Goal: Task Accomplishment & Management: Manage account settings

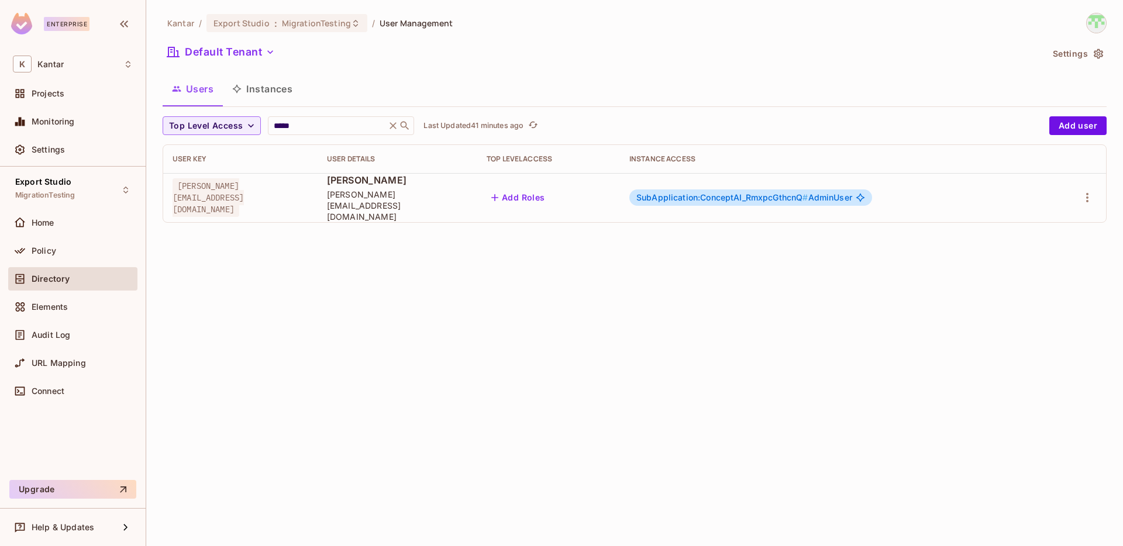
click at [808, 194] on span "SubApplication:ConceptAI_RmxpcGthcnQ #" at bounding box center [722, 197] width 172 height 10
click at [808, 195] on span "SubApplication:ConceptAI_RmxpcGthcnQ #" at bounding box center [722, 197] width 172 height 10
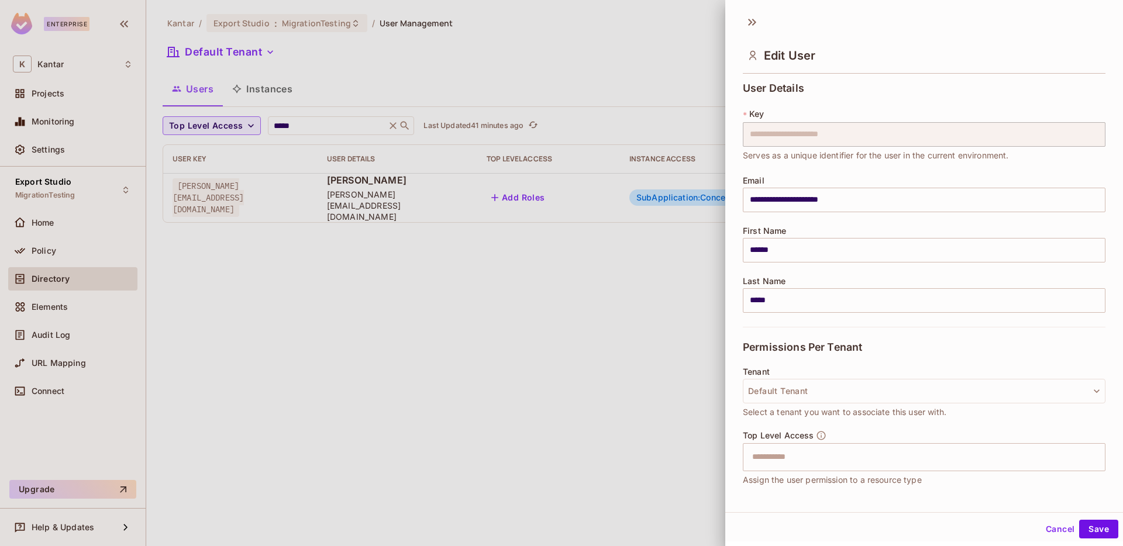
scroll to position [110, 0]
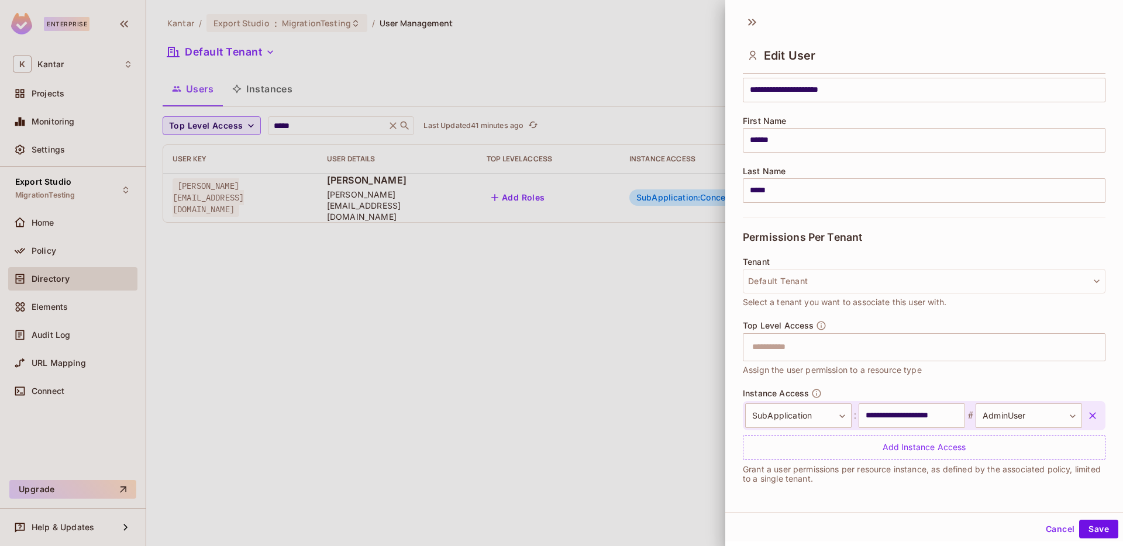
click at [338, 127] on div at bounding box center [561, 273] width 1123 height 546
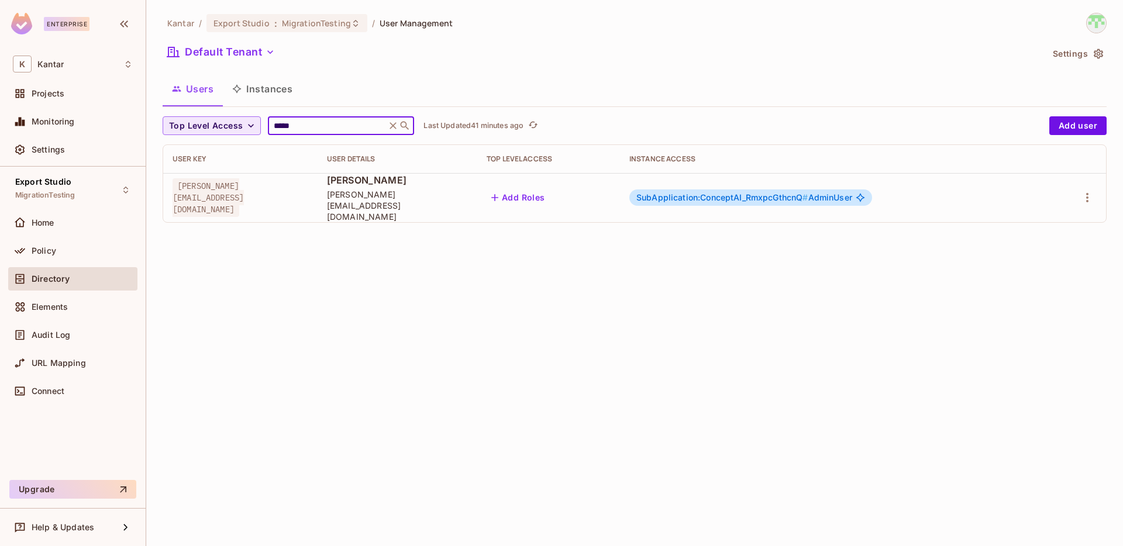
drag, startPoint x: 338, startPoint y: 127, endPoint x: 229, endPoint y: 126, distance: 109.4
click at [229, 126] on div "Top Level Access ***** ​ Last Updated 41 minutes ago" at bounding box center [603, 125] width 881 height 19
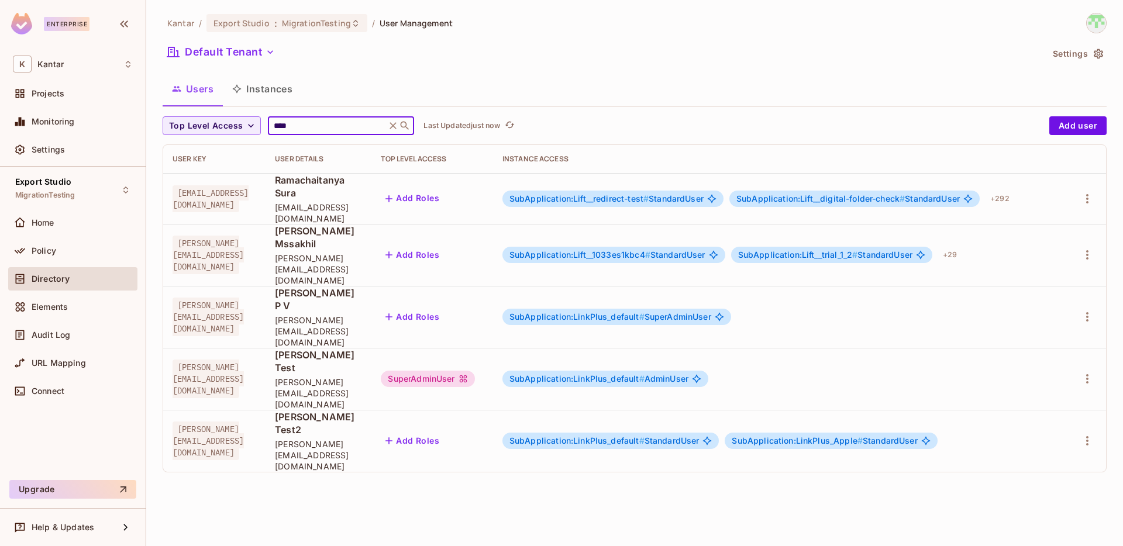
type input "****"
click at [645, 312] on span "SubApplication:LinkPlus_default #" at bounding box center [576, 317] width 135 height 10
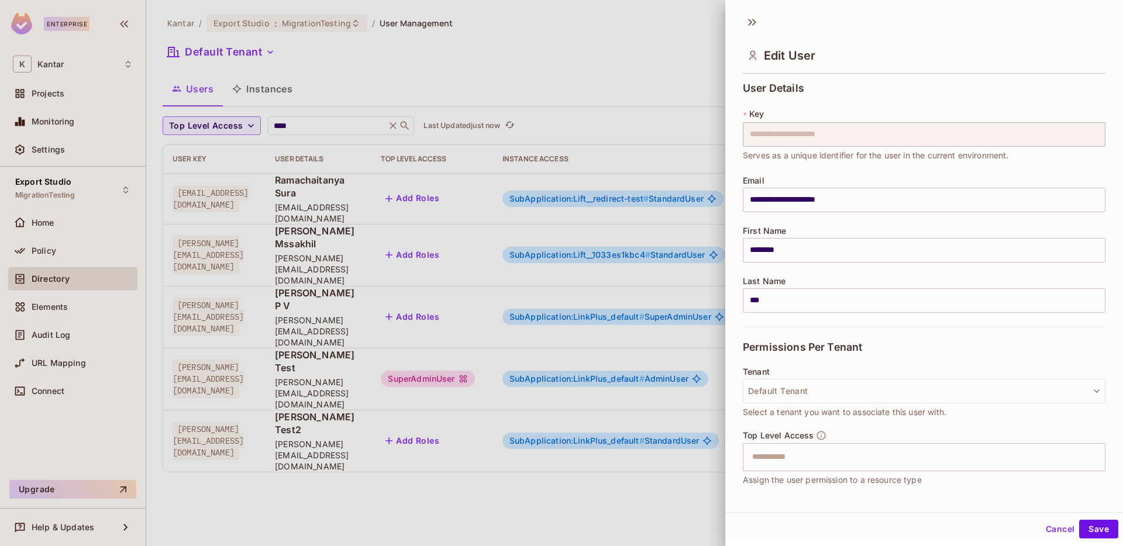
click at [687, 267] on div at bounding box center [561, 273] width 1123 height 546
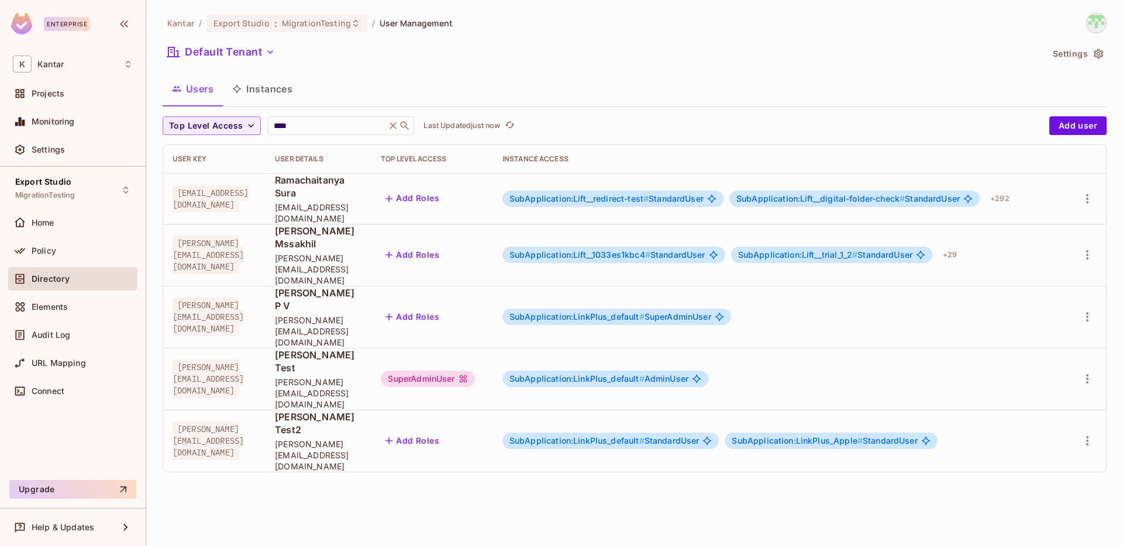
click at [645, 312] on span "SubApplication:LinkPlus_default #" at bounding box center [576, 317] width 135 height 10
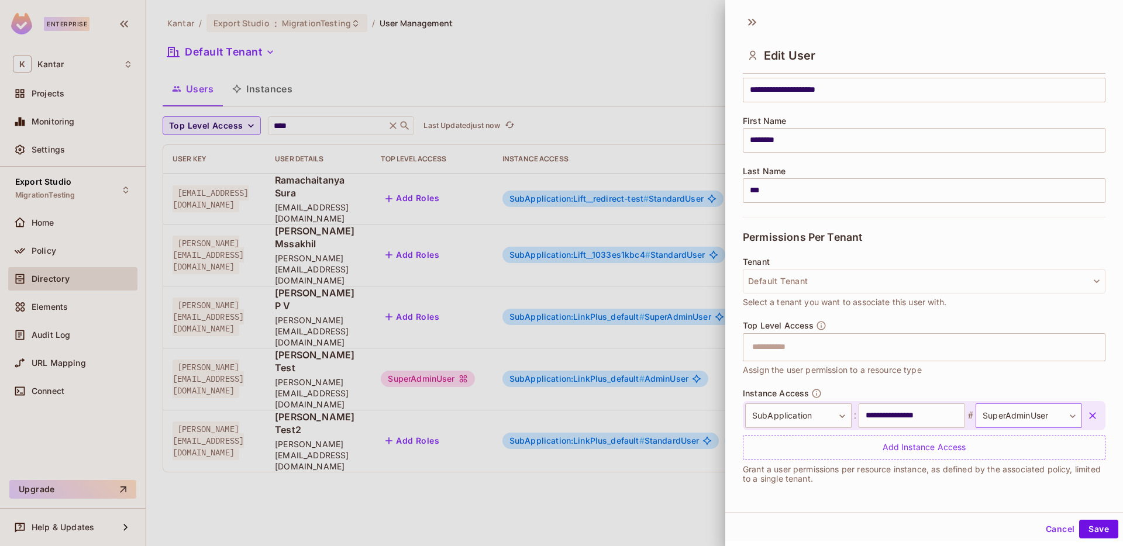
click at [1021, 410] on body "Enterprise K Kantar Projects Monitoring Settings Export Studio MigrationTesting…" at bounding box center [561, 273] width 1123 height 546
click at [1021, 467] on li "AdminUser" at bounding box center [1013, 470] width 108 height 21
click at [1025, 414] on body "Enterprise K Kantar Projects Monitoring Settings Export Studio MigrationTesting…" at bounding box center [561, 273] width 1123 height 546
click at [1020, 521] on li "SuperAdminUser" at bounding box center [1013, 512] width 108 height 21
type input "**********"
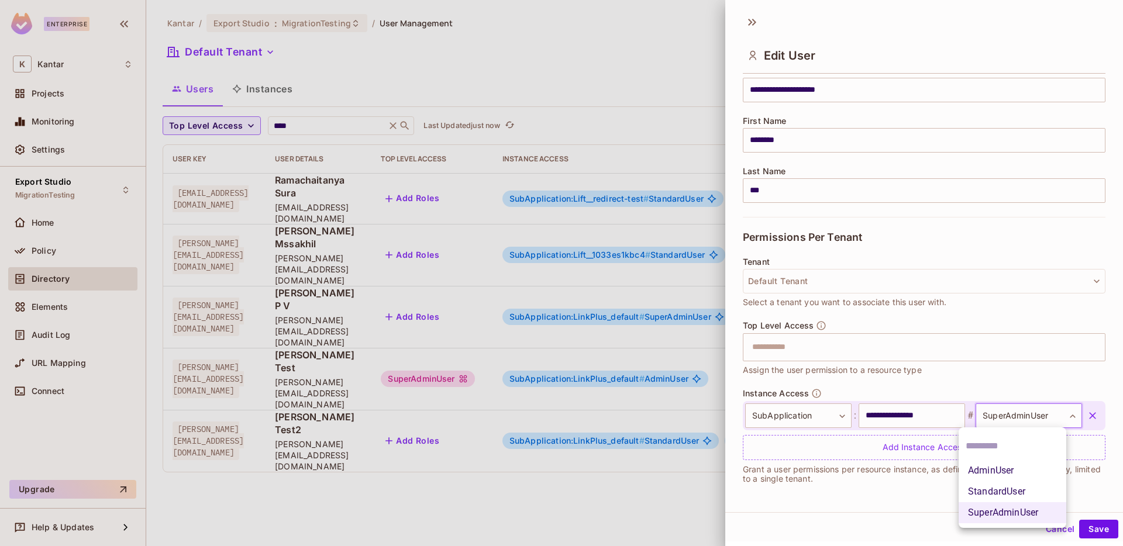
click at [997, 412] on body "Enterprise K Kantar Projects Monitoring Settings Export Studio MigrationTesting…" at bounding box center [561, 273] width 1123 height 546
click at [950, 378] on div at bounding box center [561, 273] width 1123 height 546
click at [989, 407] on body "Enterprise K Kantar Projects Monitoring Settings Export Studio MigrationTesting…" at bounding box center [561, 273] width 1123 height 546
click at [892, 387] on div at bounding box center [561, 273] width 1123 height 546
click at [67, 257] on div at bounding box center [561, 273] width 1123 height 546
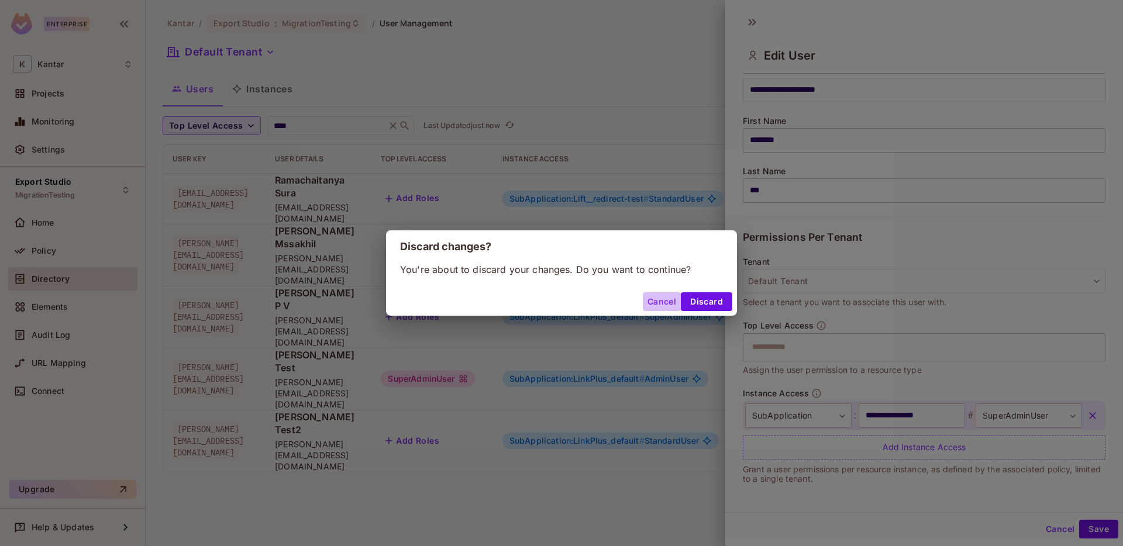
click at [666, 305] on button "Cancel" at bounding box center [662, 301] width 38 height 19
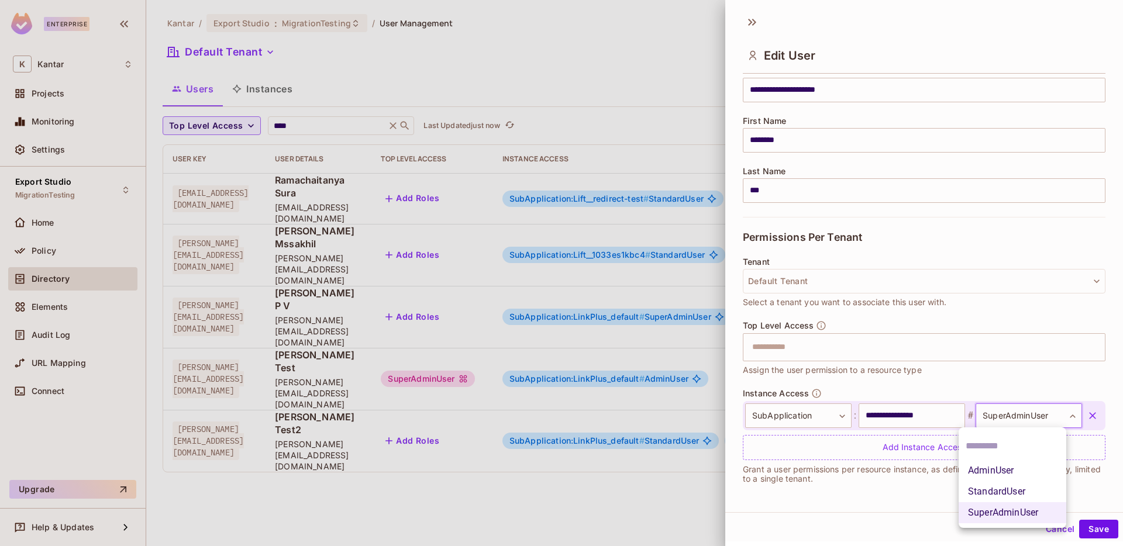
click at [1004, 416] on body "Enterprise K Kantar Projects Monitoring Settings Export Studio MigrationTesting…" at bounding box center [561, 273] width 1123 height 546
click at [912, 385] on div at bounding box center [561, 273] width 1123 height 546
click at [1043, 525] on button "Cancel" at bounding box center [1060, 529] width 38 height 19
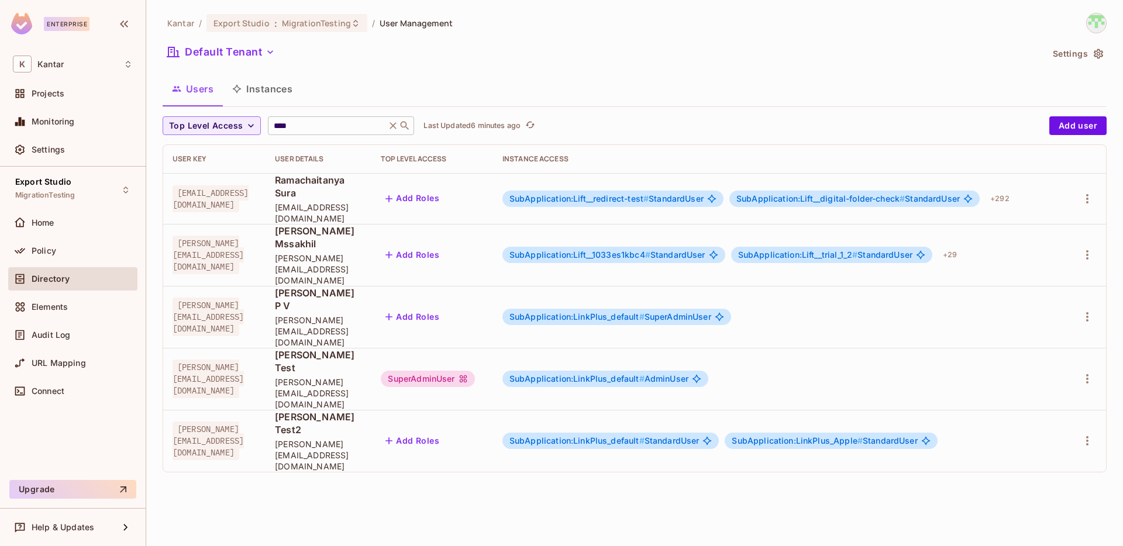
click at [390, 123] on icon at bounding box center [393, 125] width 7 height 7
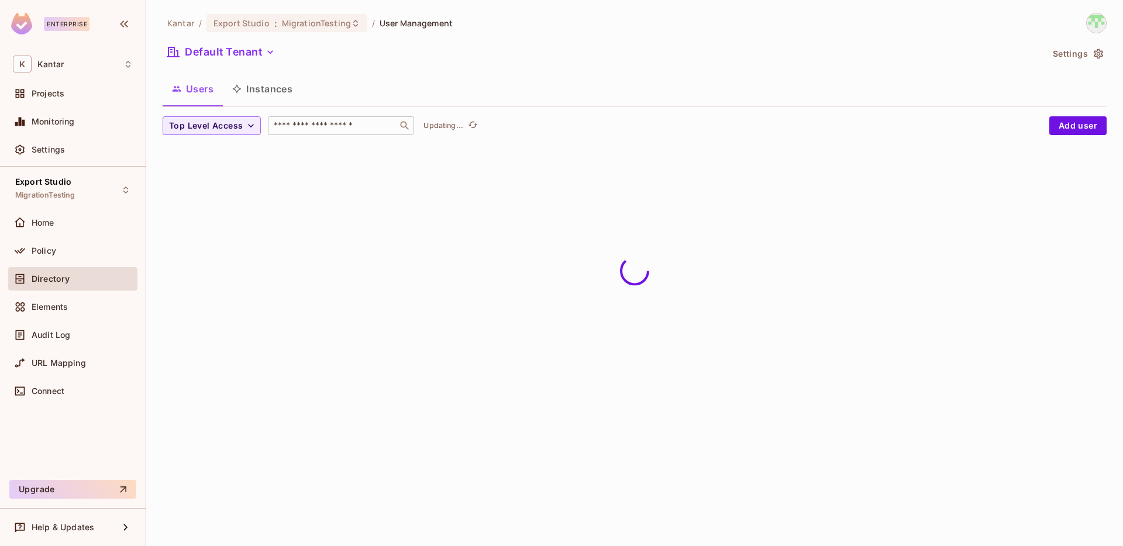
click at [333, 115] on div "Kantar / Export Studio : MigrationTesting / User Management Default Tenant Sett…" at bounding box center [635, 83] width 944 height 141
click at [327, 130] on input "text" at bounding box center [332, 126] width 123 height 12
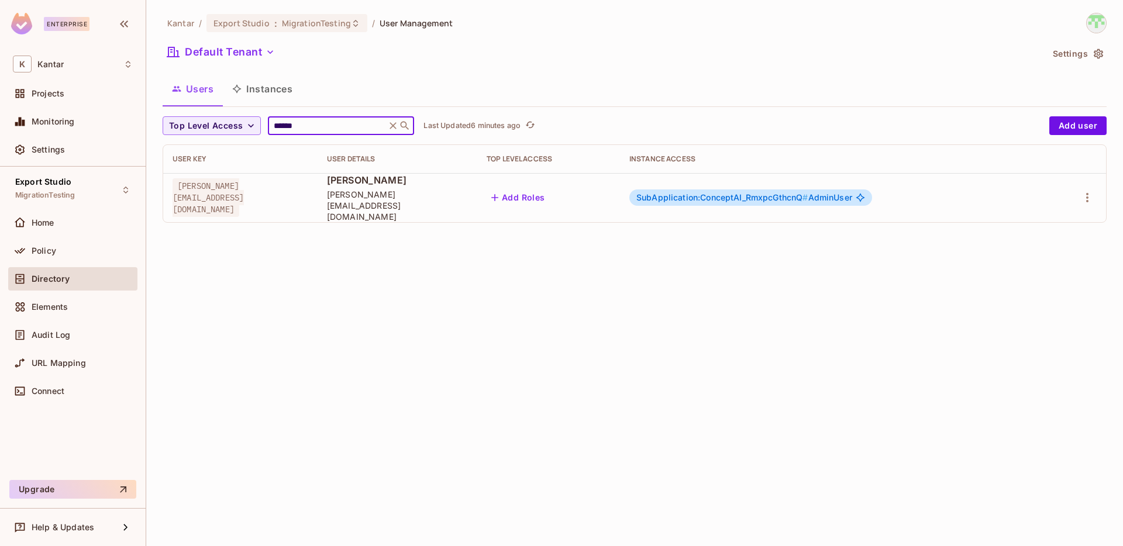
type input "******"
click at [749, 194] on span "SubApplication:ConceptAI_RmxpcGthcnQ #" at bounding box center [722, 197] width 172 height 10
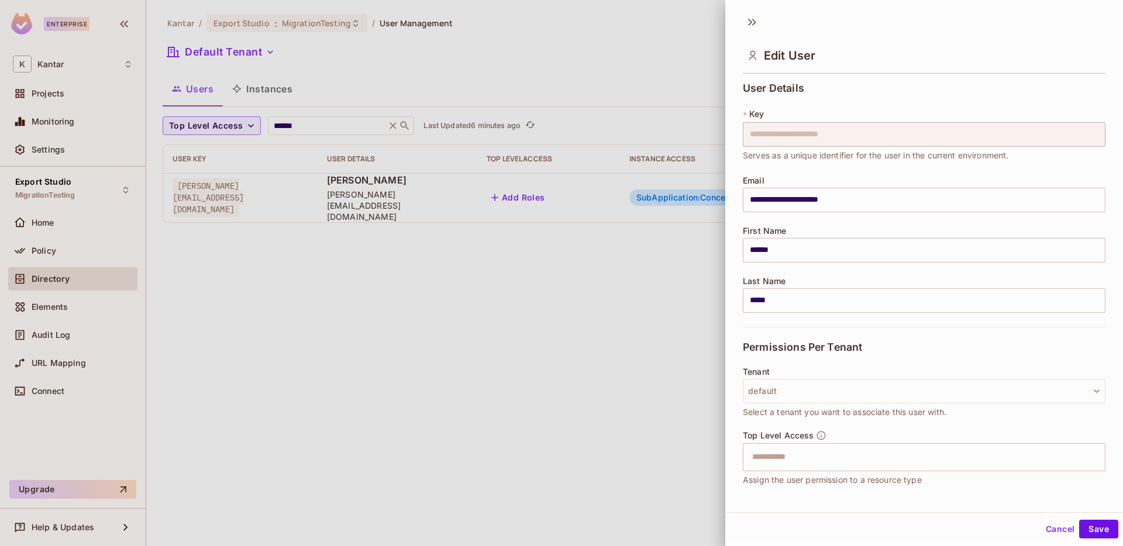
click at [749, 194] on input "**********" at bounding box center [924, 200] width 363 height 25
click at [749, 193] on input "**********" at bounding box center [924, 200] width 363 height 25
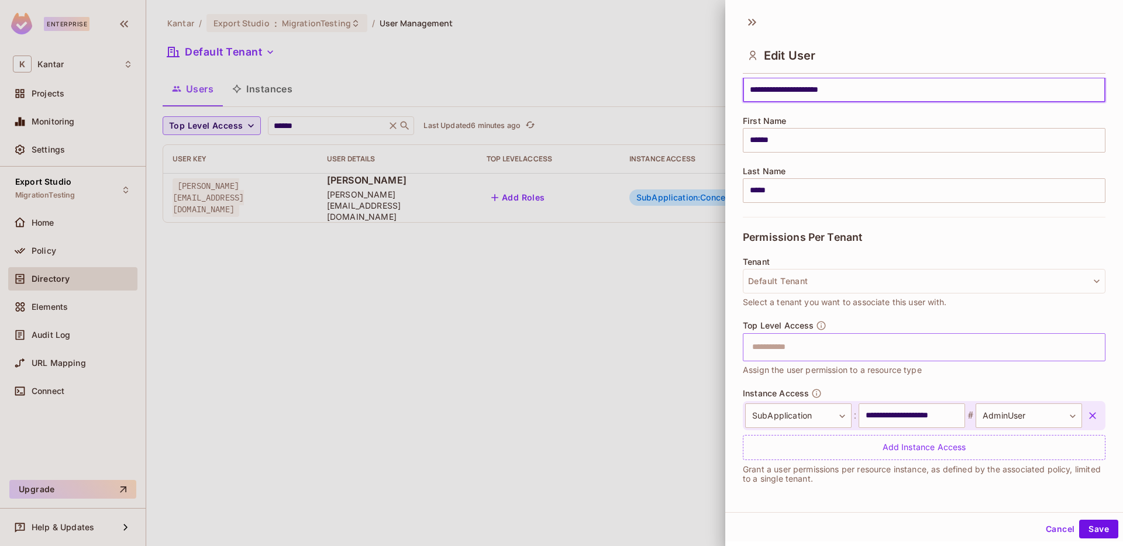
click at [833, 352] on input "text" at bounding box center [913, 347] width 337 height 23
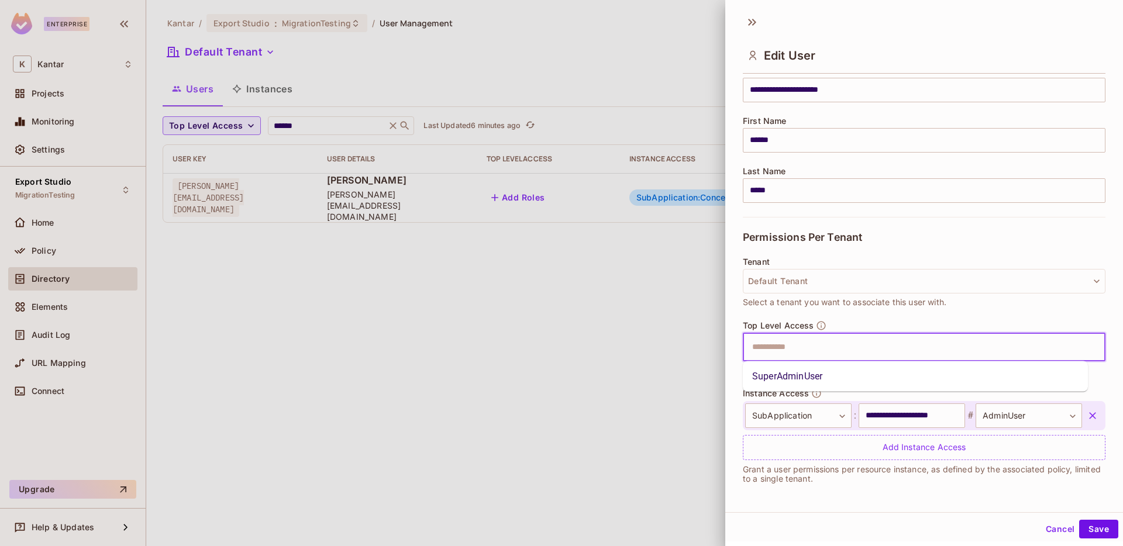
type input "*"
click at [814, 380] on li "SuperAdminUser" at bounding box center [915, 376] width 345 height 21
click at [1090, 528] on button "Save" at bounding box center [1098, 529] width 39 height 19
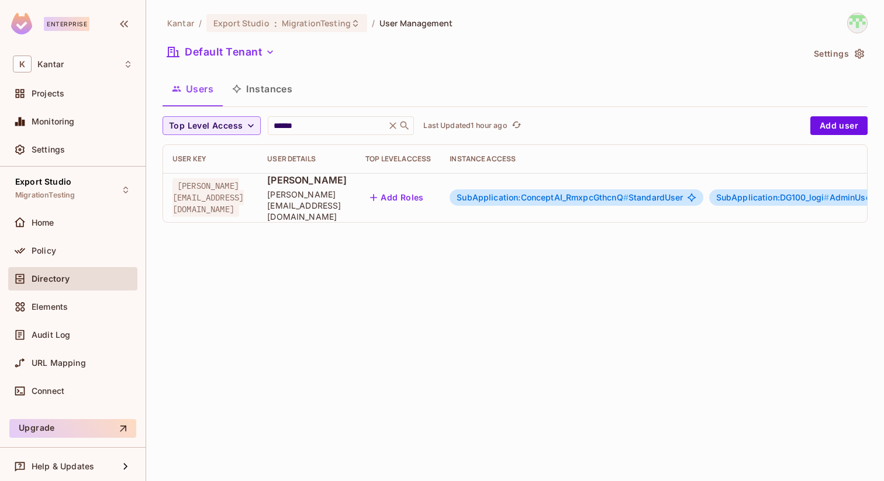
click at [466, 359] on div "Kantar / Export Studio : MigrationTesting / User Management Default Tenant Sett…" at bounding box center [515, 240] width 738 height 481
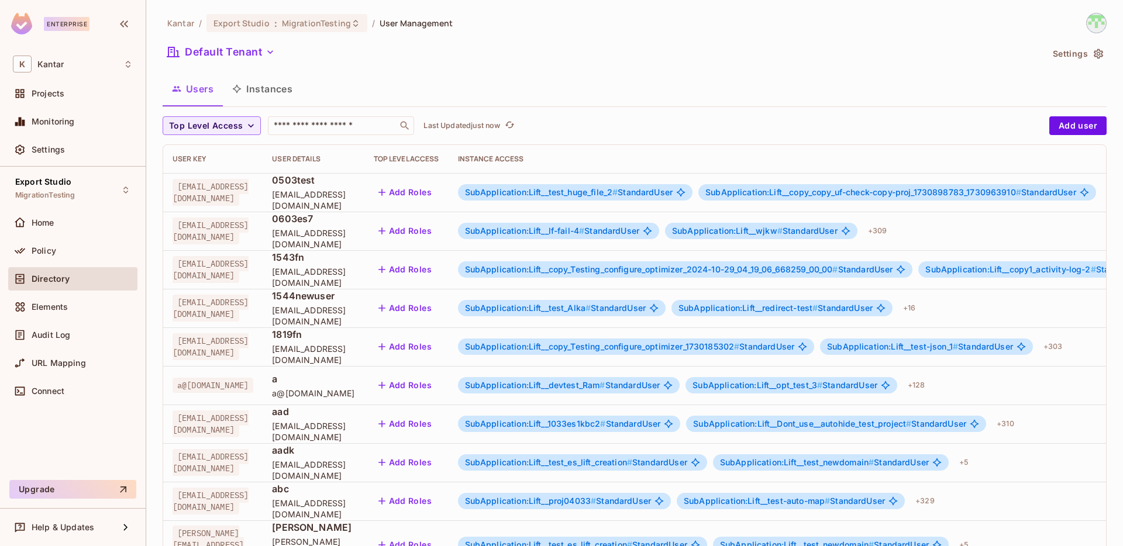
click at [251, 81] on button "Instances" at bounding box center [262, 88] width 79 height 29
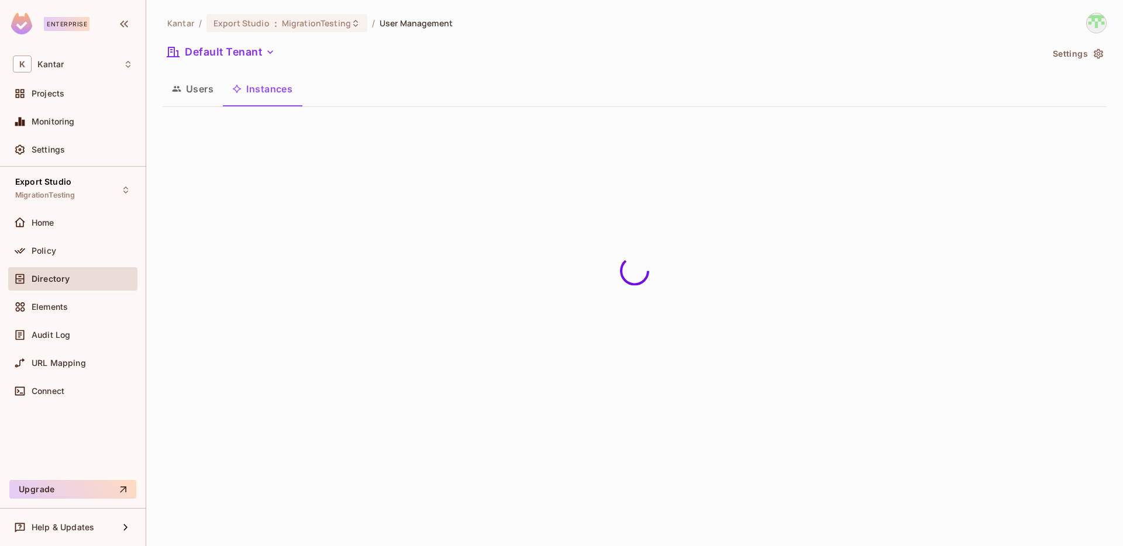
click at [188, 95] on button "Users" at bounding box center [193, 88] width 60 height 29
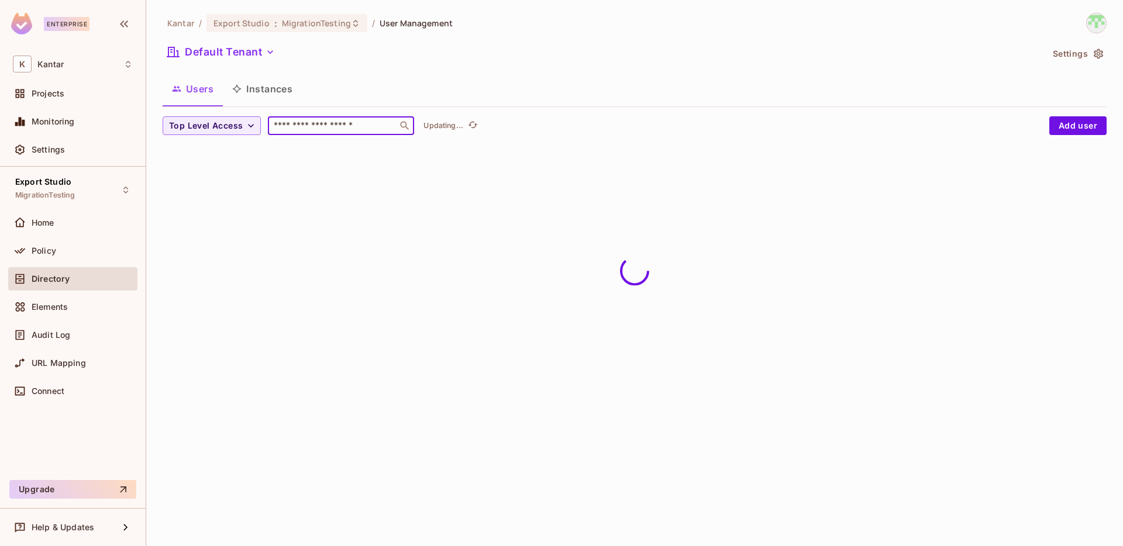
click at [301, 126] on input "text" at bounding box center [332, 126] width 123 height 12
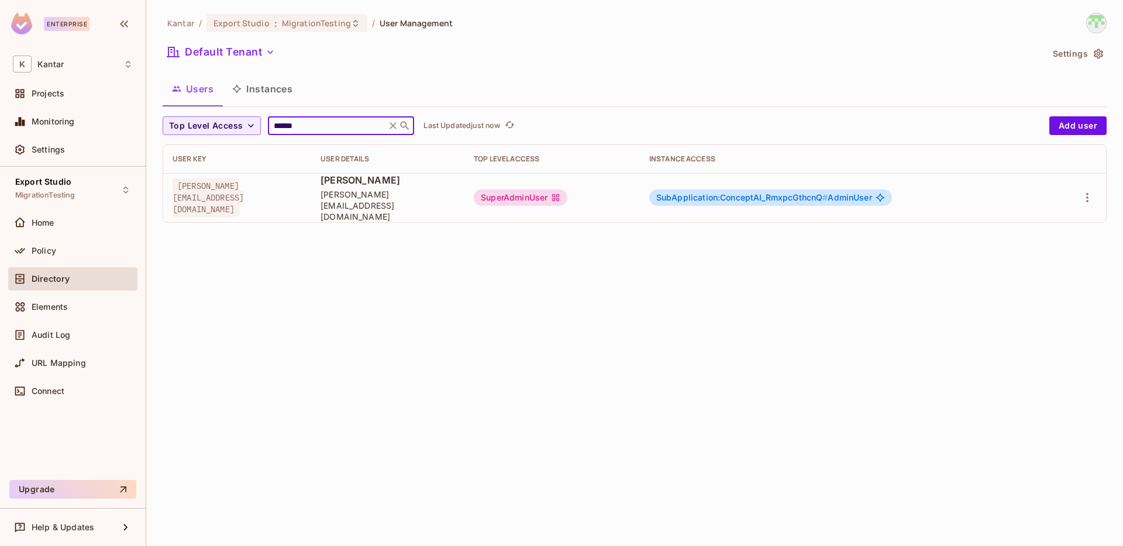
type input "******"
click at [783, 193] on span "SubApplication:ConceptAI_RmxpcGthcnQ #" at bounding box center [742, 197] width 172 height 10
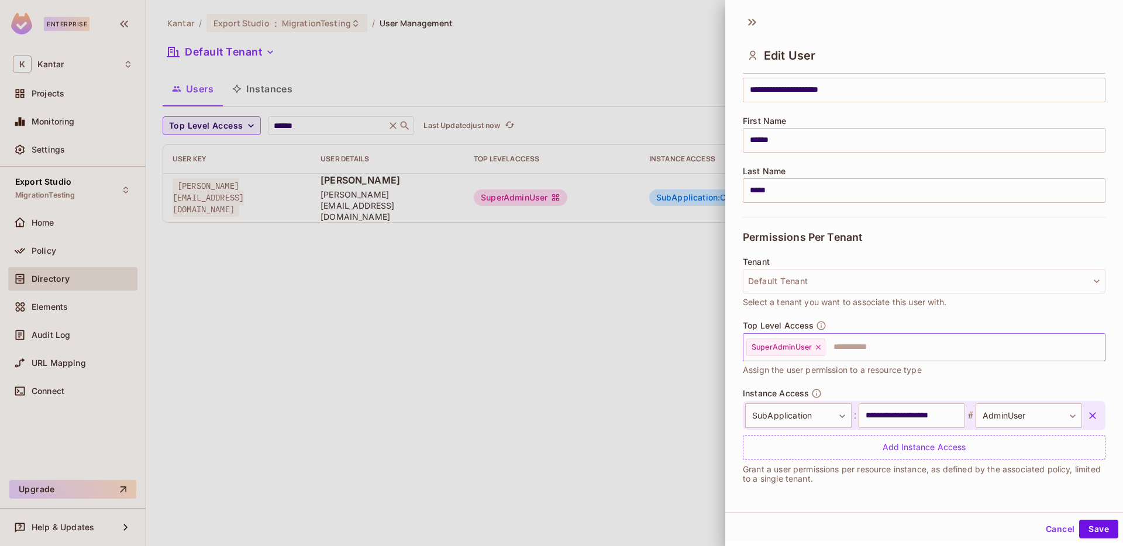
scroll to position [2, 0]
